Goal: Transaction & Acquisition: Purchase product/service

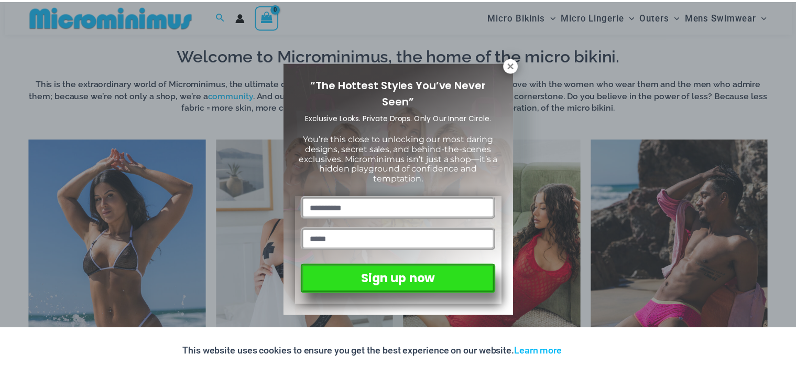
scroll to position [725, 0]
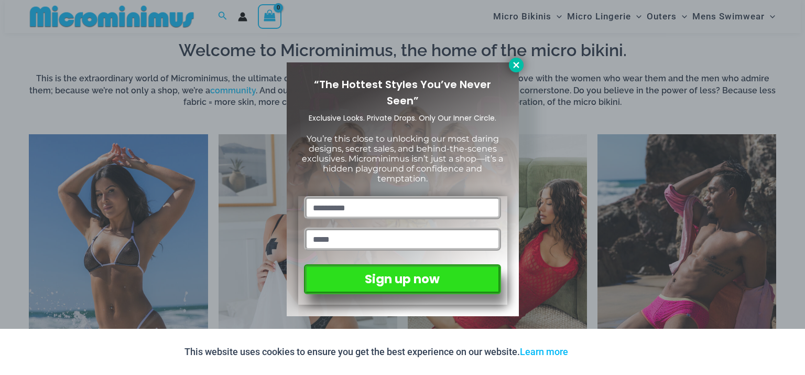
click at [517, 61] on icon at bounding box center [516, 64] width 9 height 9
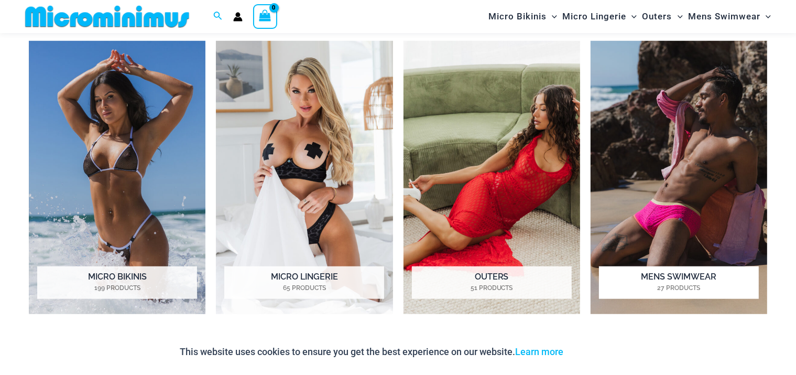
scroll to position [830, 0]
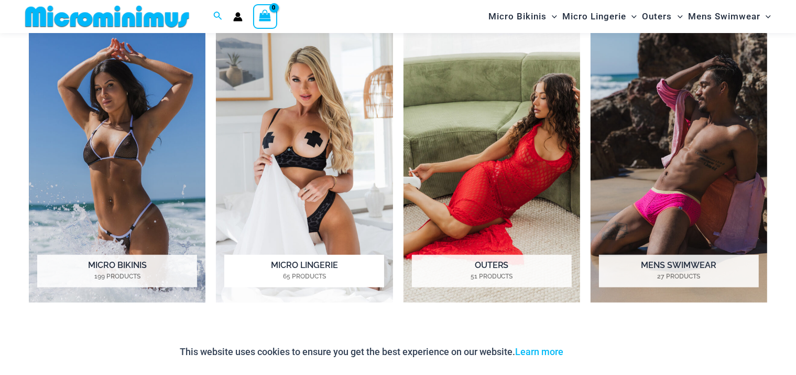
click at [300, 150] on img "Visit product category Micro Lingerie" at bounding box center [304, 165] width 177 height 273
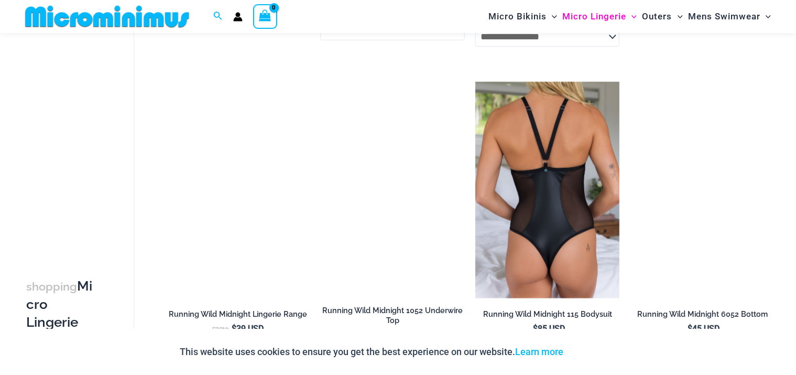
scroll to position [1203, 0]
